Goal: Information Seeking & Learning: Learn about a topic

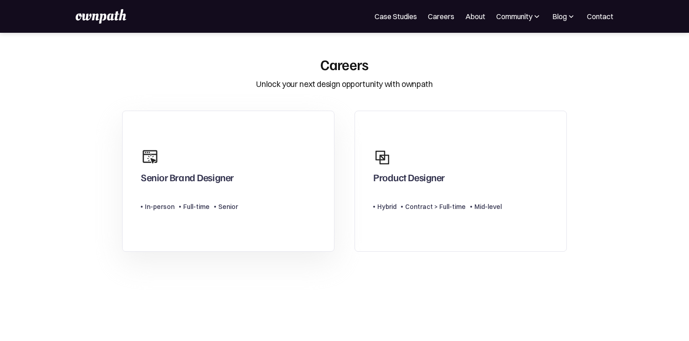
click at [286, 196] on link "Senior Brand Designer Type Level In-person Full-time Senior" at bounding box center [228, 182] width 212 height 142
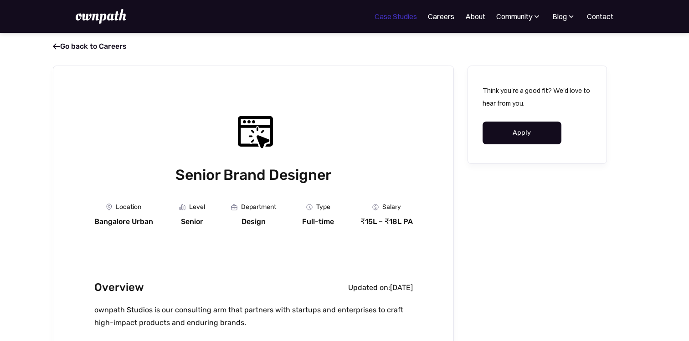
click at [401, 18] on link "Case Studies" at bounding box center [396, 16] width 42 height 11
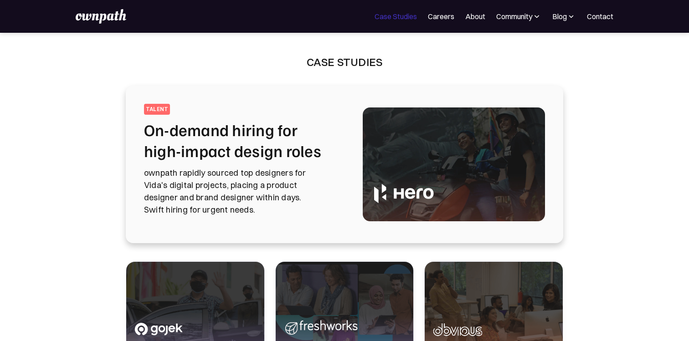
click at [407, 20] on link "Case Studies" at bounding box center [396, 16] width 42 height 11
click at [103, 17] on img at bounding box center [101, 16] width 50 height 15
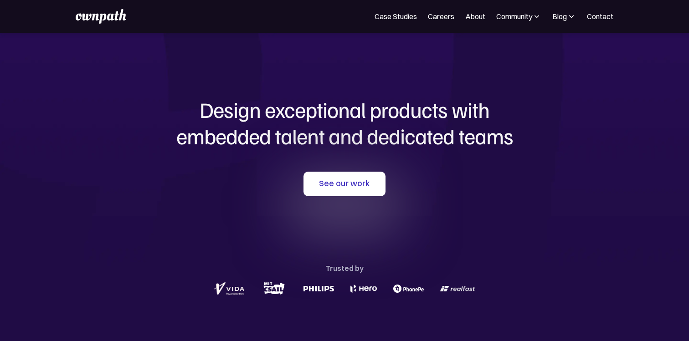
click at [538, 15] on img at bounding box center [537, 16] width 9 height 9
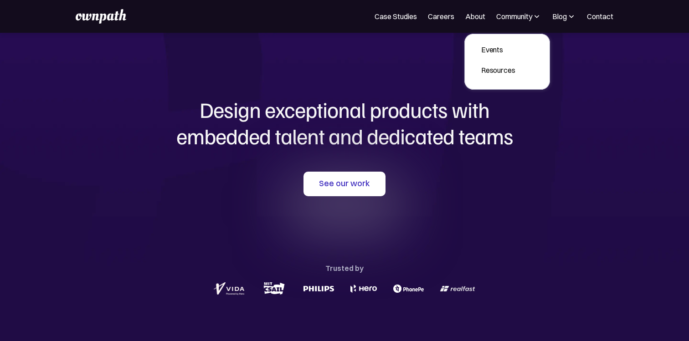
click at [538, 15] on img at bounding box center [537, 16] width 9 height 9
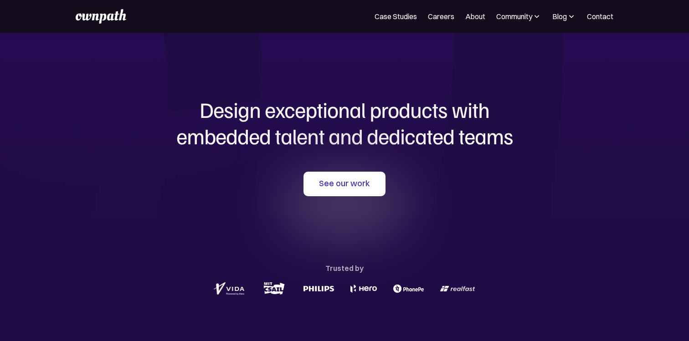
click at [573, 19] on img at bounding box center [571, 16] width 9 height 9
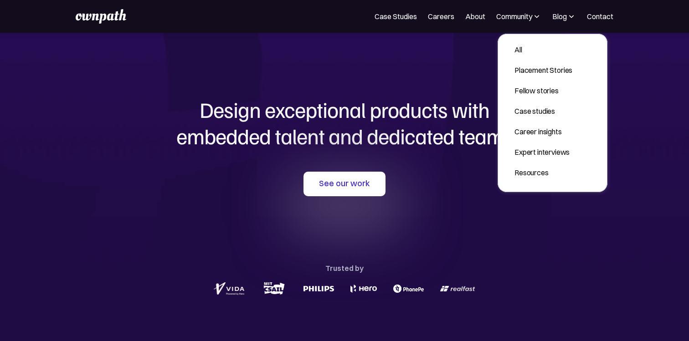
click at [573, 19] on img at bounding box center [571, 16] width 9 height 9
